Goal: Task Accomplishment & Management: Use online tool/utility

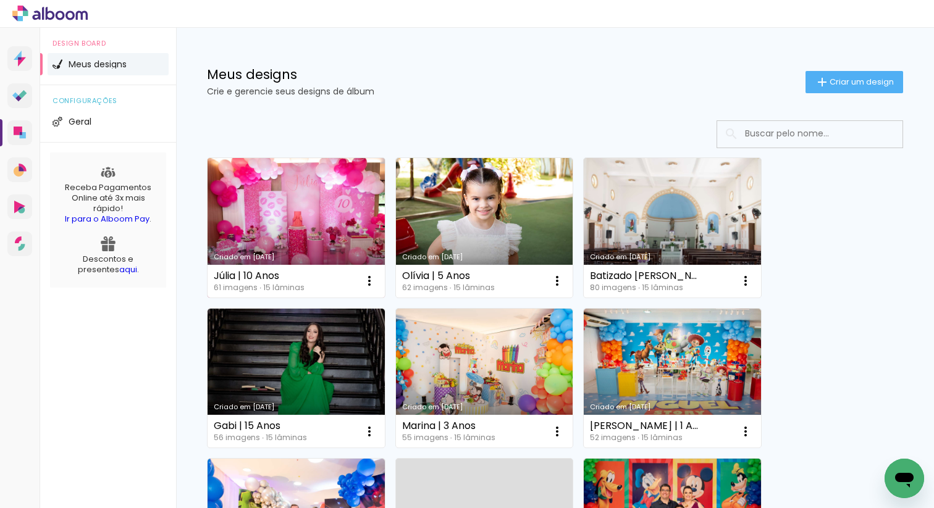
click at [303, 209] on link "Criado em 07/08/25" at bounding box center [295, 228] width 177 height 140
click at [324, 218] on link "Criado em [DATE]" at bounding box center [295, 228] width 177 height 140
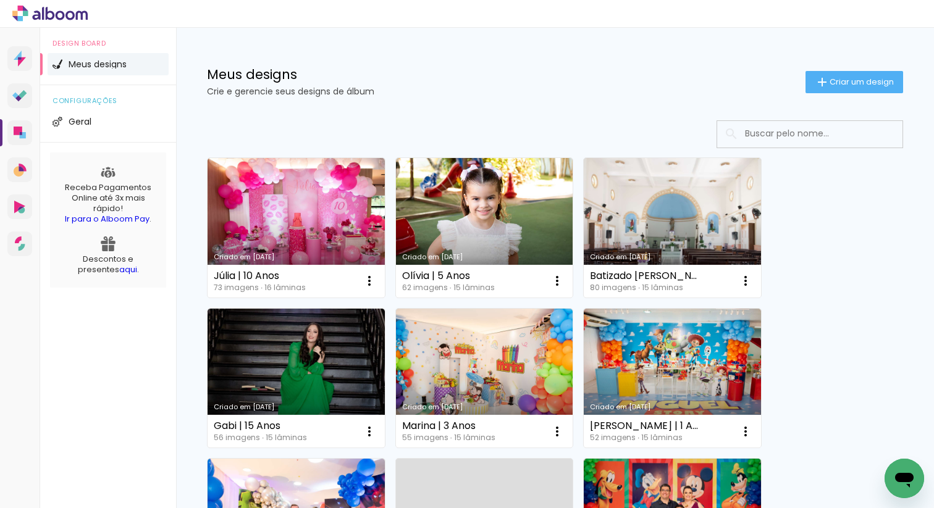
click at [355, 219] on link "Criado em [DATE]" at bounding box center [295, 228] width 177 height 140
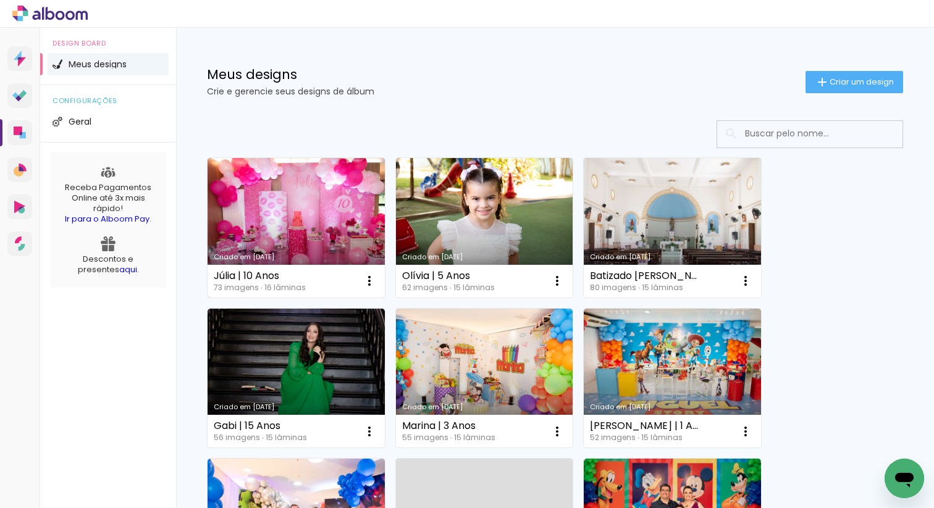
click at [321, 247] on link "Criado em [DATE]" at bounding box center [295, 228] width 177 height 140
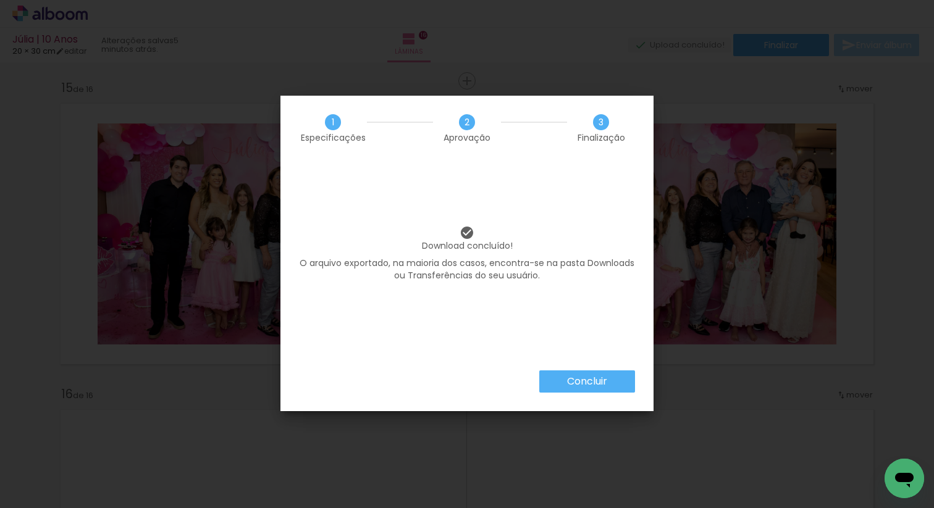
scroll to position [0, 4149]
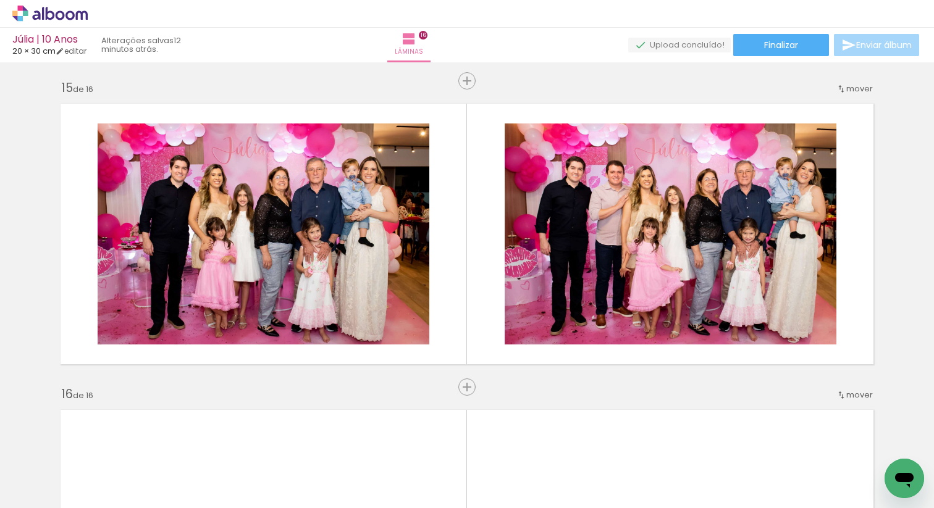
scroll to position [0, 4149]
